Goal: Information Seeking & Learning: Learn about a topic

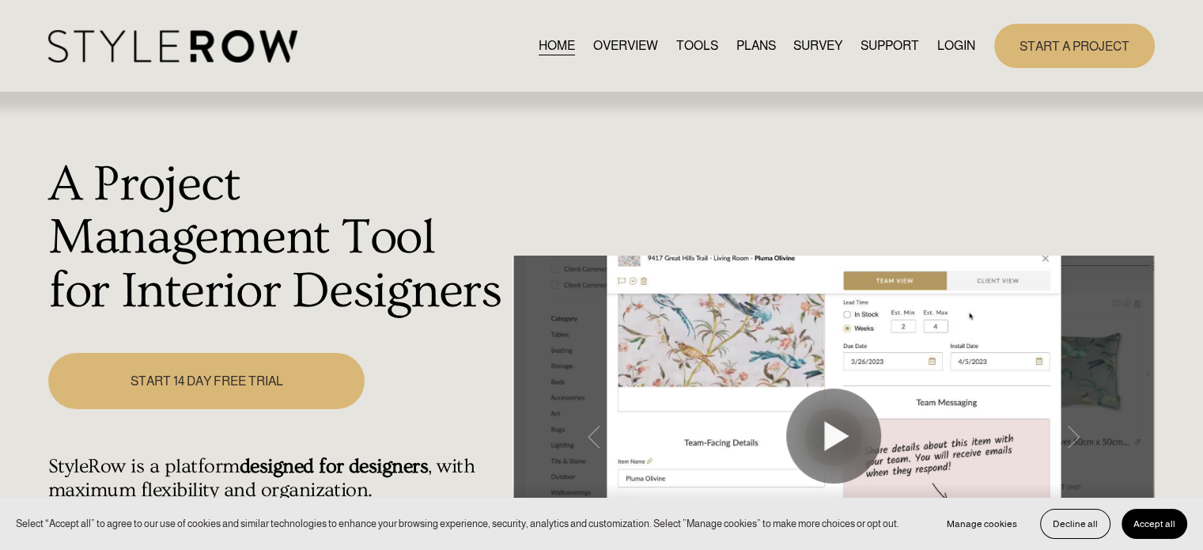
click at [747, 47] on link "PLANS" at bounding box center [755, 45] width 40 height 21
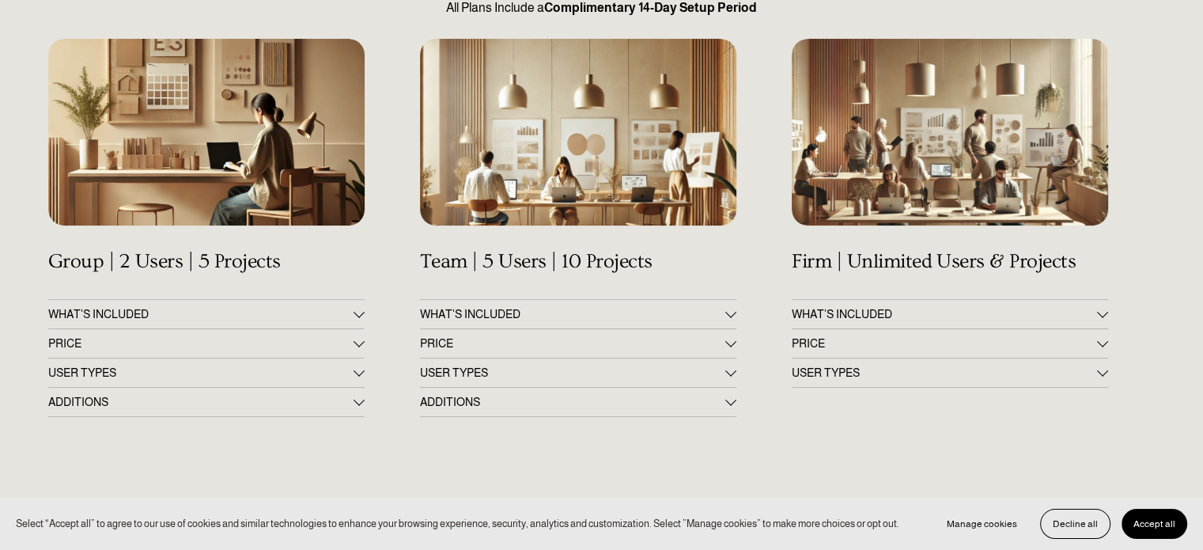
scroll to position [237, 0]
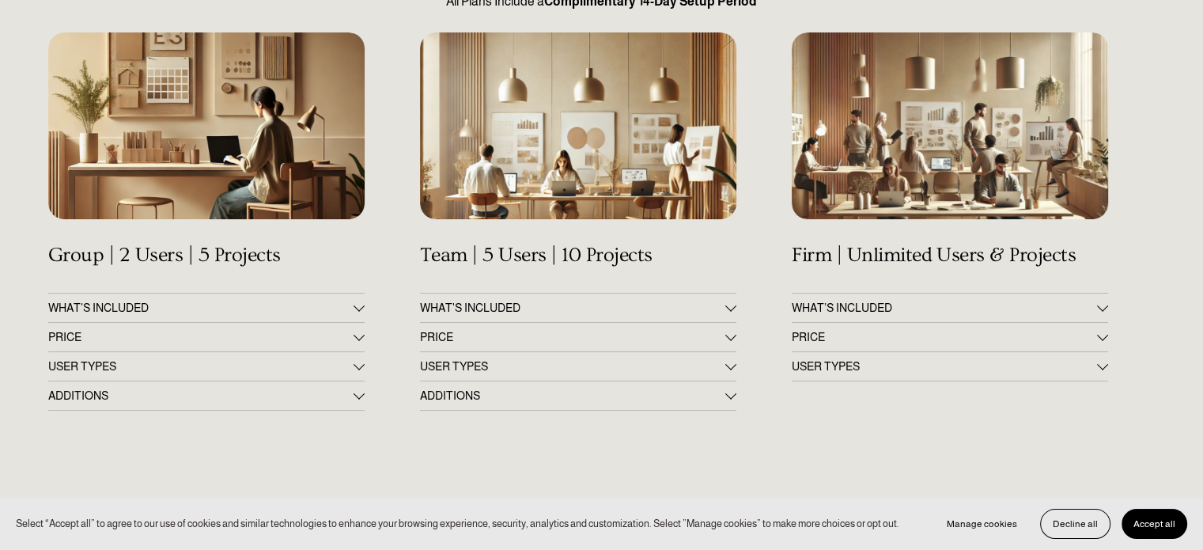
click at [731, 338] on div at bounding box center [730, 334] width 11 height 11
click at [732, 309] on div at bounding box center [730, 305] width 11 height 11
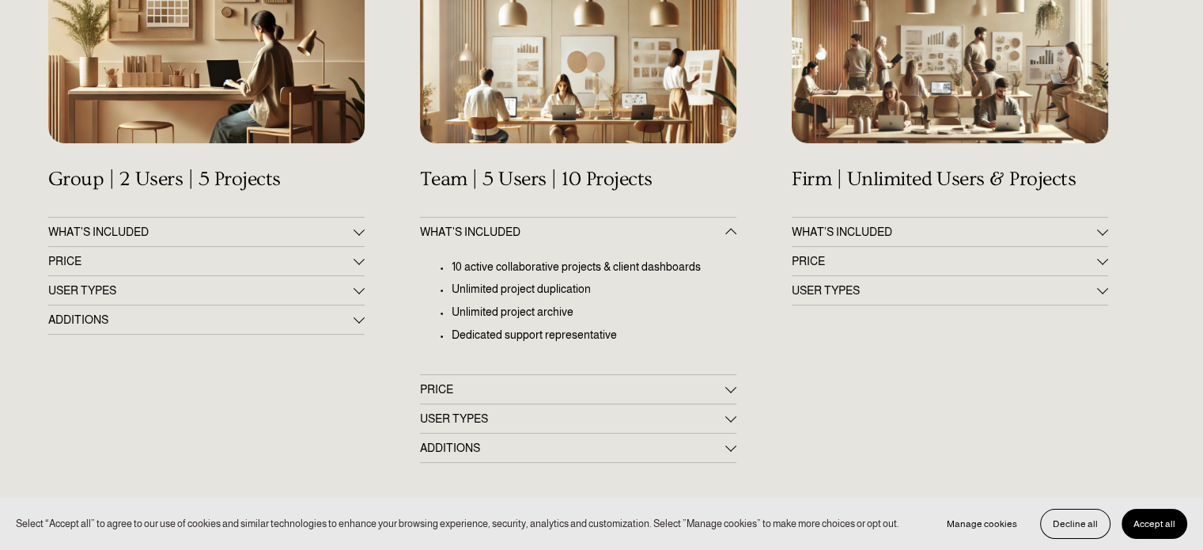
scroll to position [316, 0]
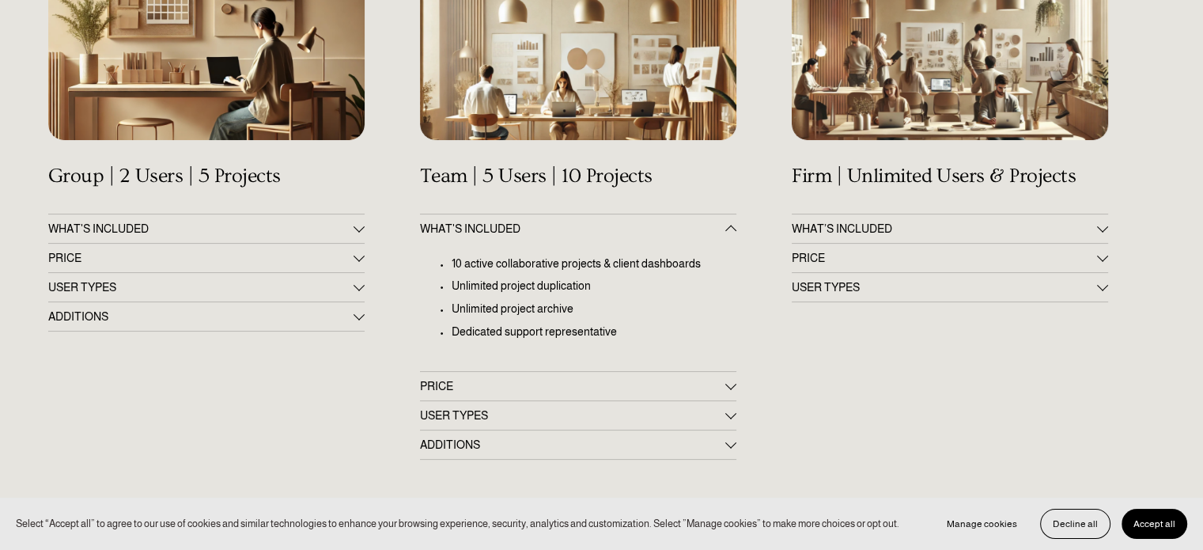
click at [987, 256] on span "PRICE" at bounding box center [944, 257] width 305 height 13
click at [366, 258] on div "Get Up & Running in 60 Minutes All Plans Include a Complimentary 14-Day Setup P…" at bounding box center [601, 466] width 1203 height 1220
click at [361, 258] on div at bounding box center [358, 255] width 11 height 11
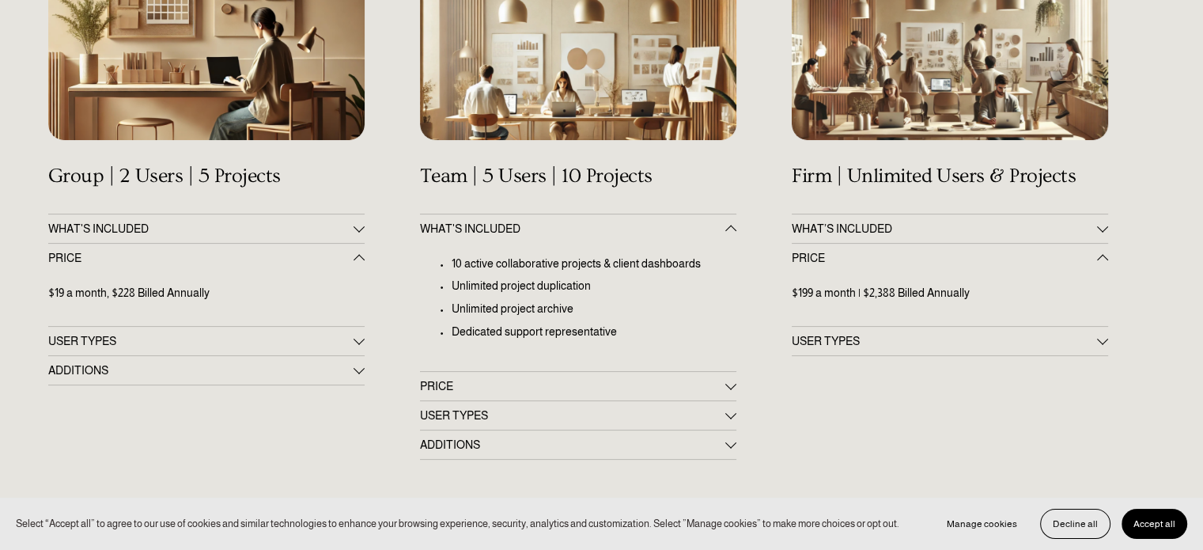
click at [349, 227] on span "WHAT'S INCLUDED" at bounding box center [200, 228] width 305 height 13
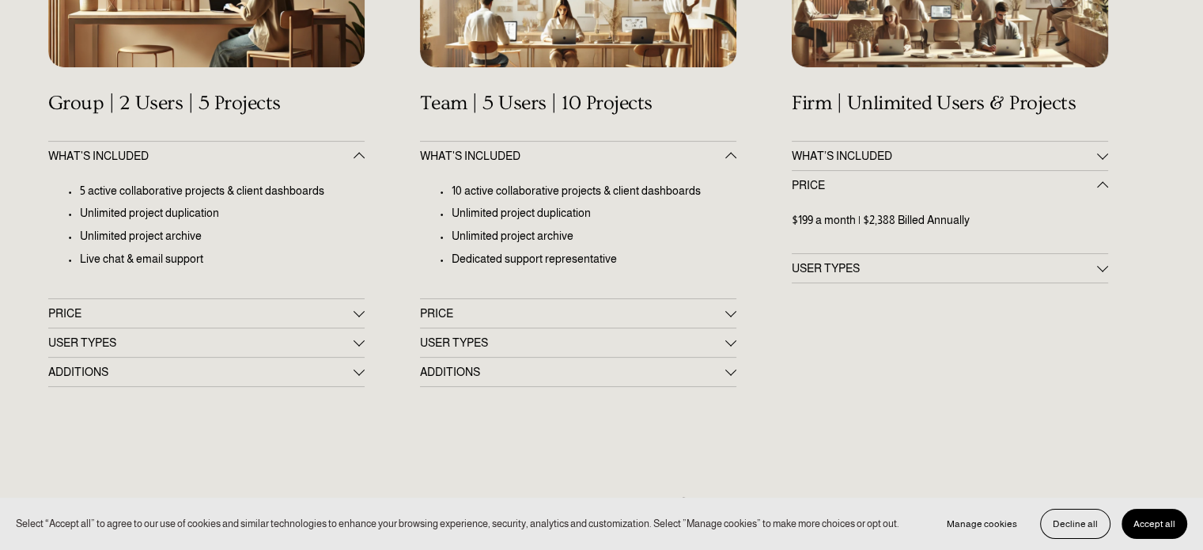
scroll to position [395, 0]
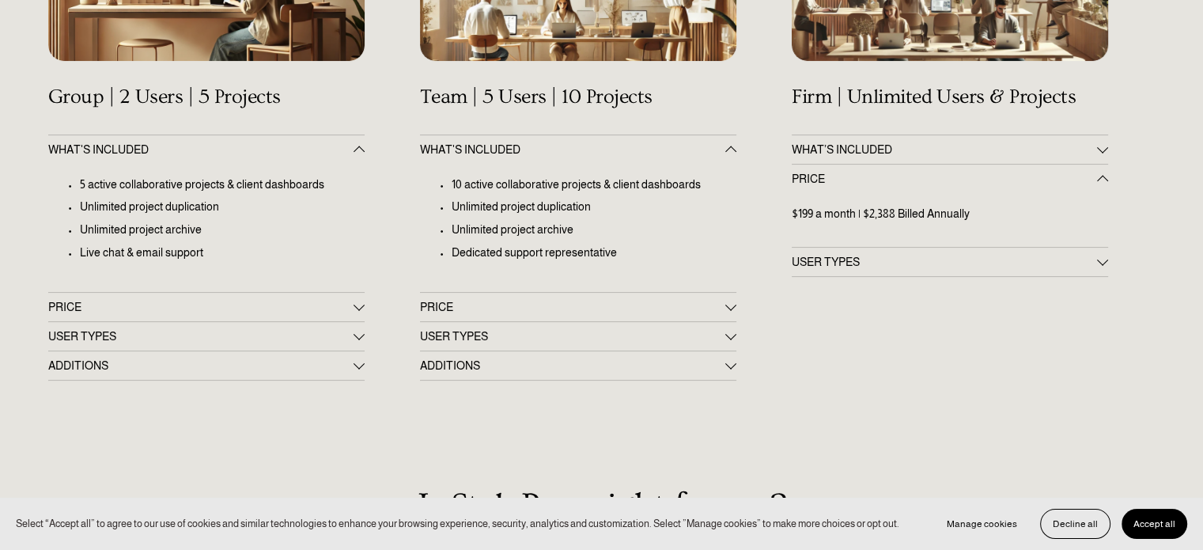
click at [357, 315] on button "PRICE" at bounding box center [206, 307] width 316 height 28
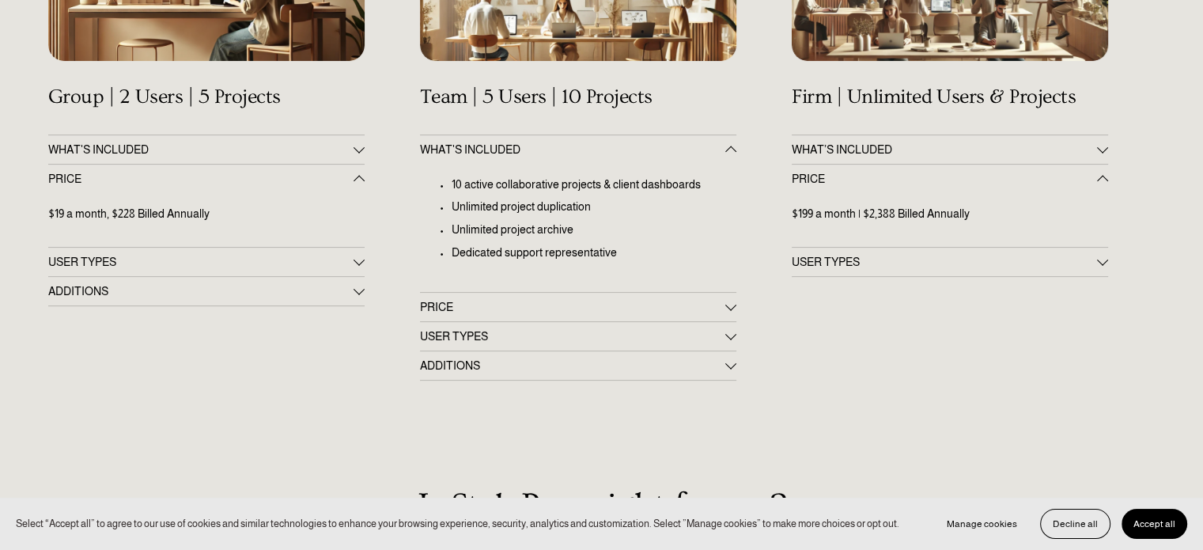
click at [360, 263] on div at bounding box center [358, 260] width 11 height 11
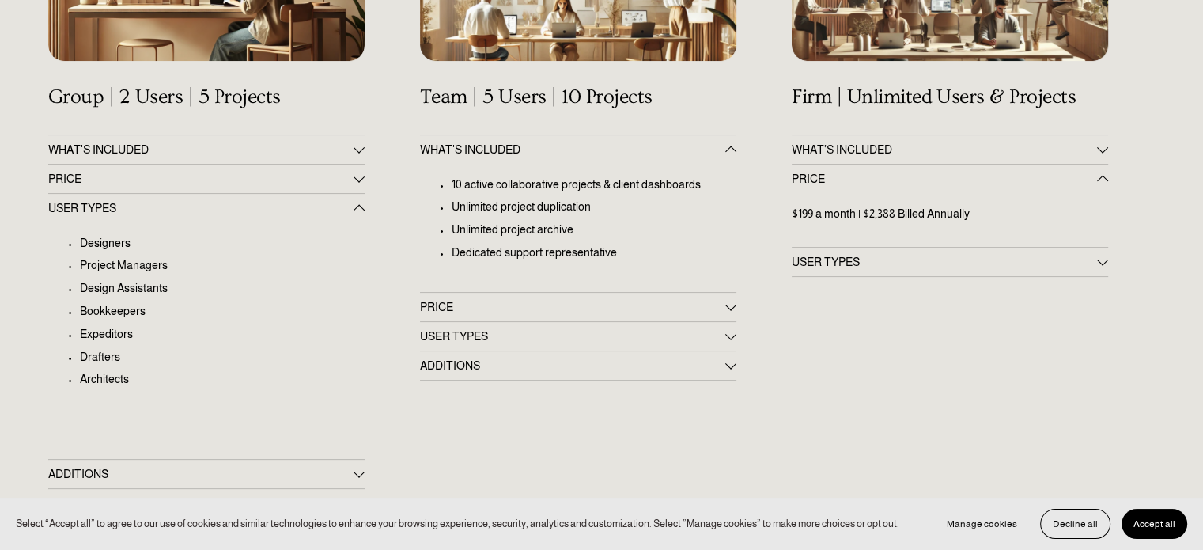
click at [364, 477] on div at bounding box center [358, 473] width 11 height 11
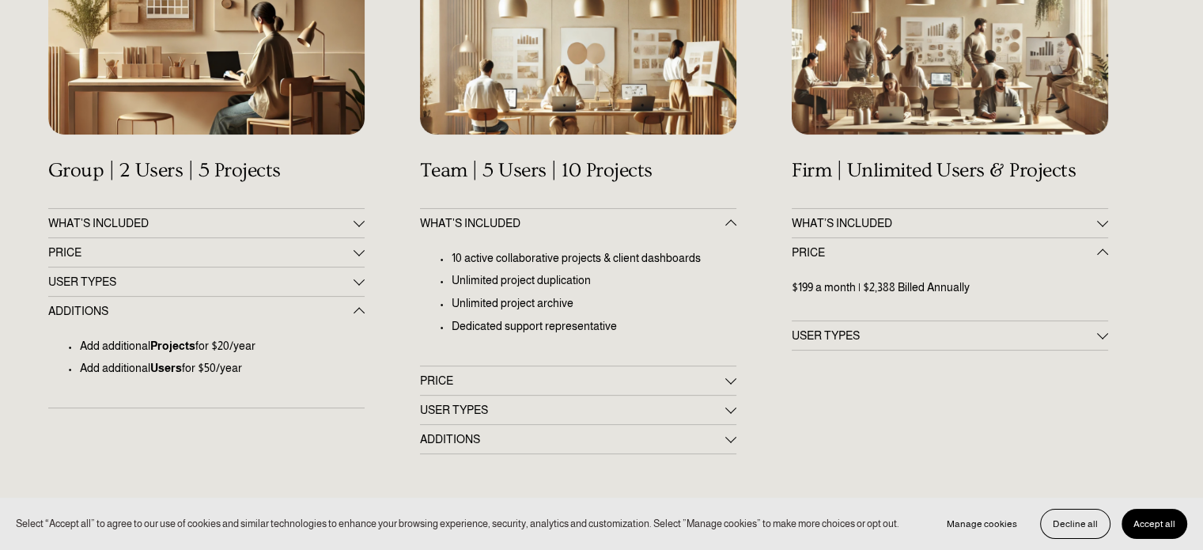
scroll to position [316, 0]
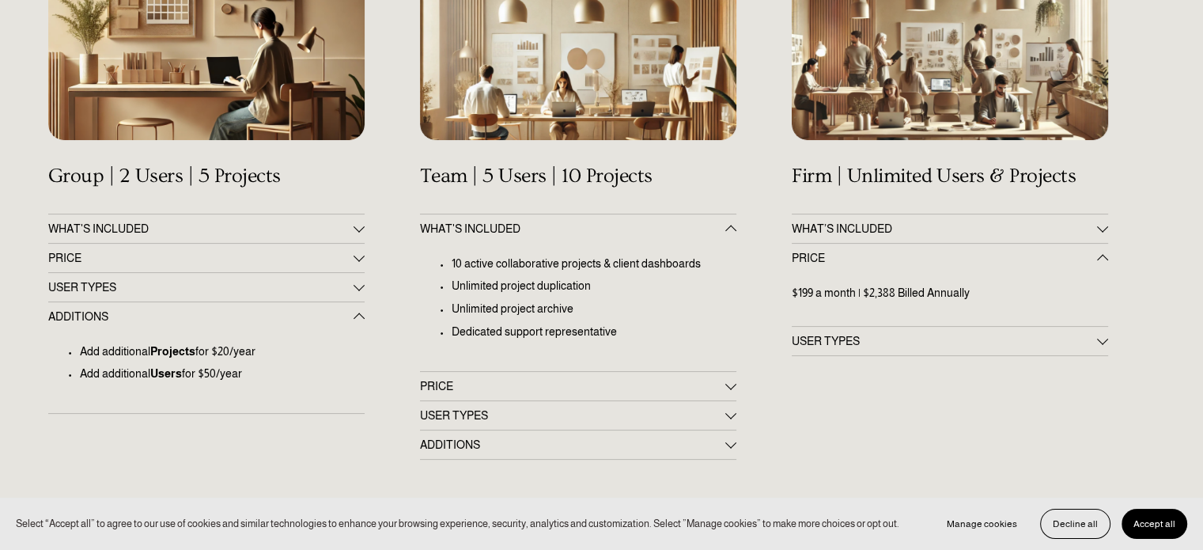
click at [716, 453] on button "ADDITIONS" at bounding box center [578, 444] width 316 height 28
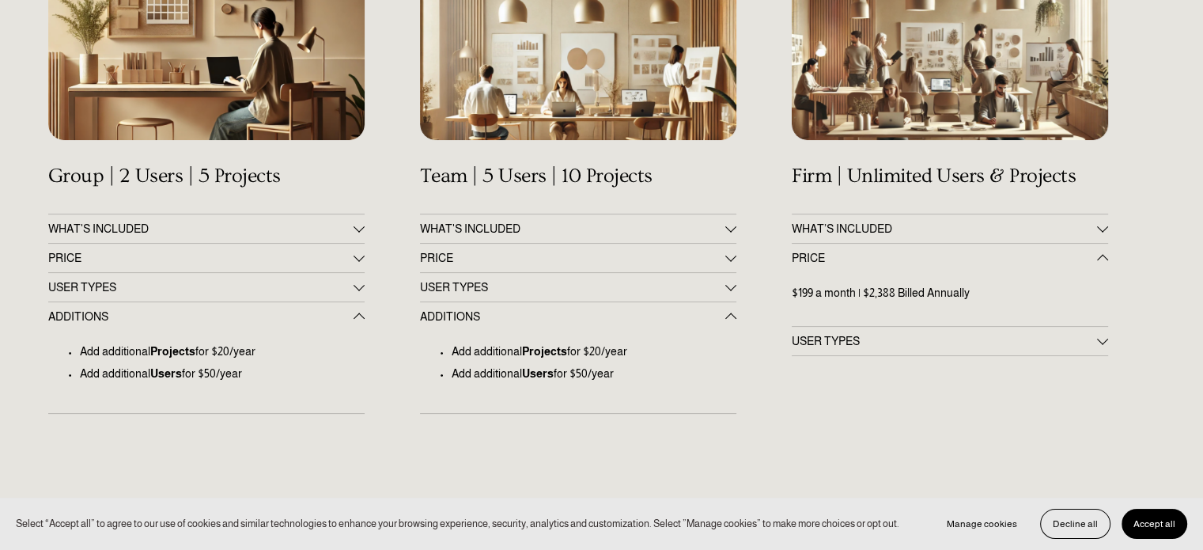
click at [734, 315] on div at bounding box center [730, 316] width 11 height 11
click at [731, 293] on div at bounding box center [730, 286] width 11 height 11
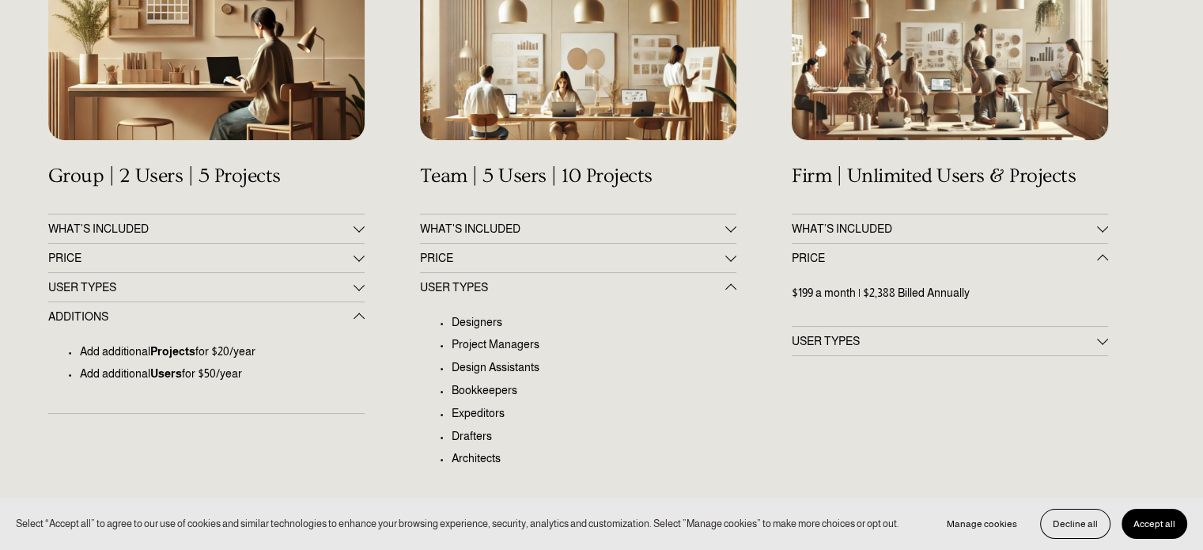
click at [727, 268] on button "PRICE" at bounding box center [578, 258] width 316 height 28
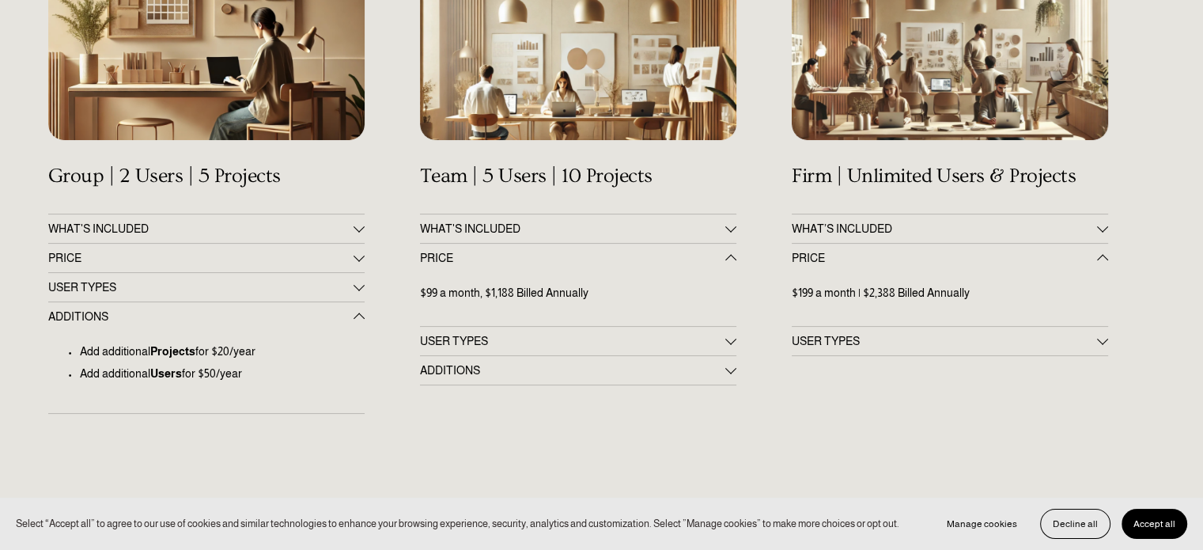
click at [727, 236] on button "WHAT'S INCLUDED" at bounding box center [578, 228] width 316 height 28
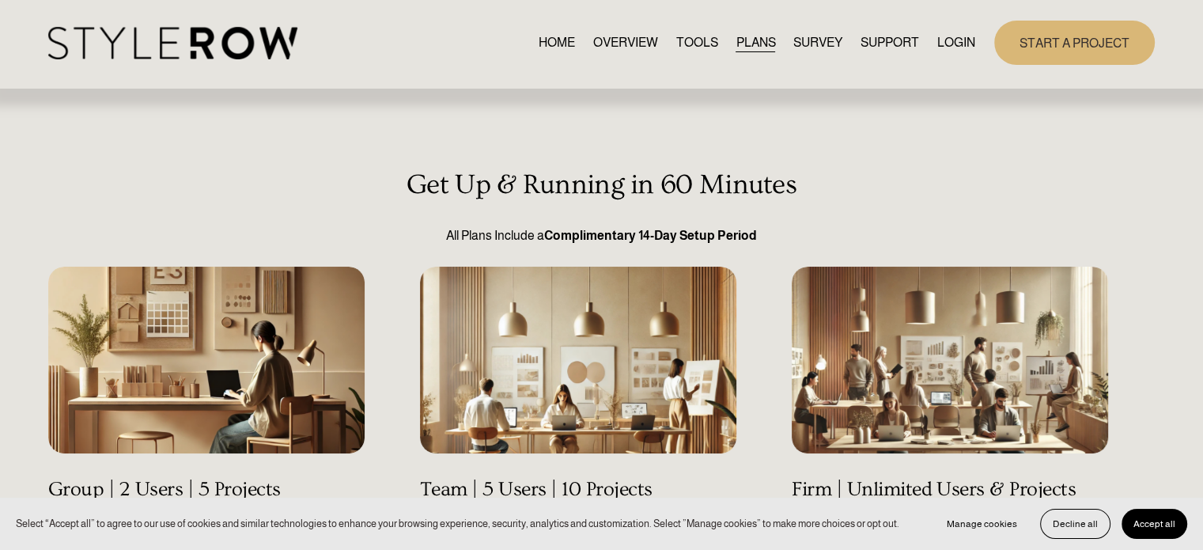
scroll to position [0, 0]
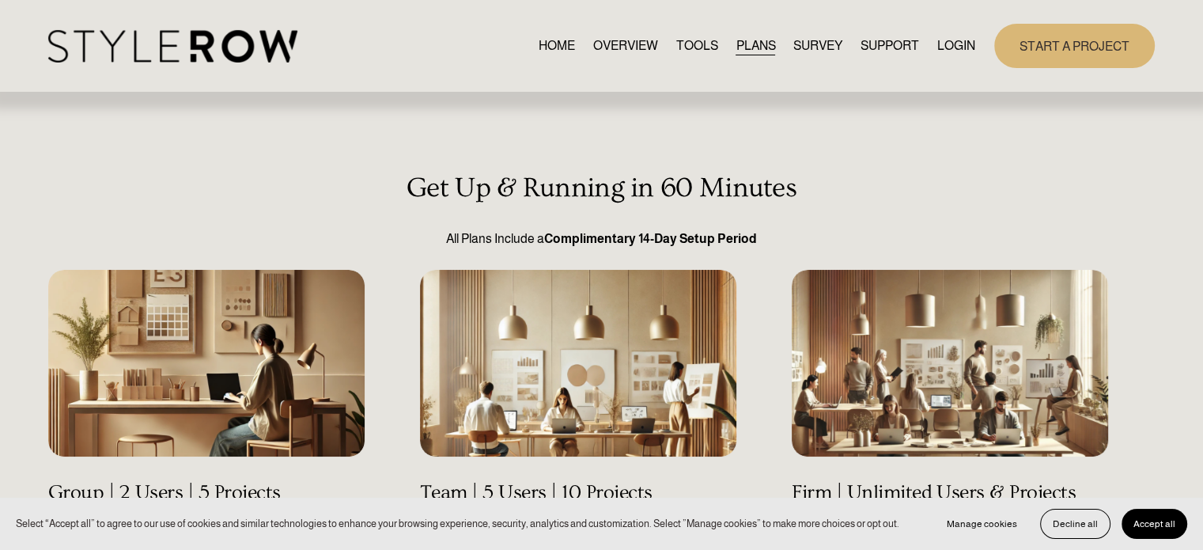
click at [682, 52] on link "TOOLS" at bounding box center [697, 45] width 42 height 21
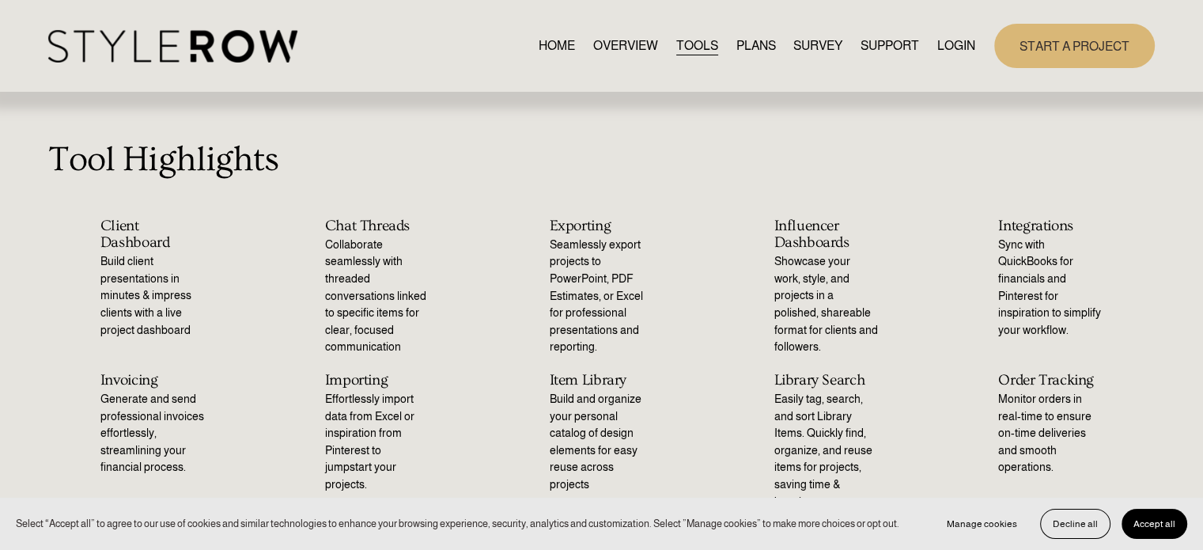
click at [629, 46] on link "OVERVIEW" at bounding box center [625, 45] width 65 height 21
